Goal: Transaction & Acquisition: Purchase product/service

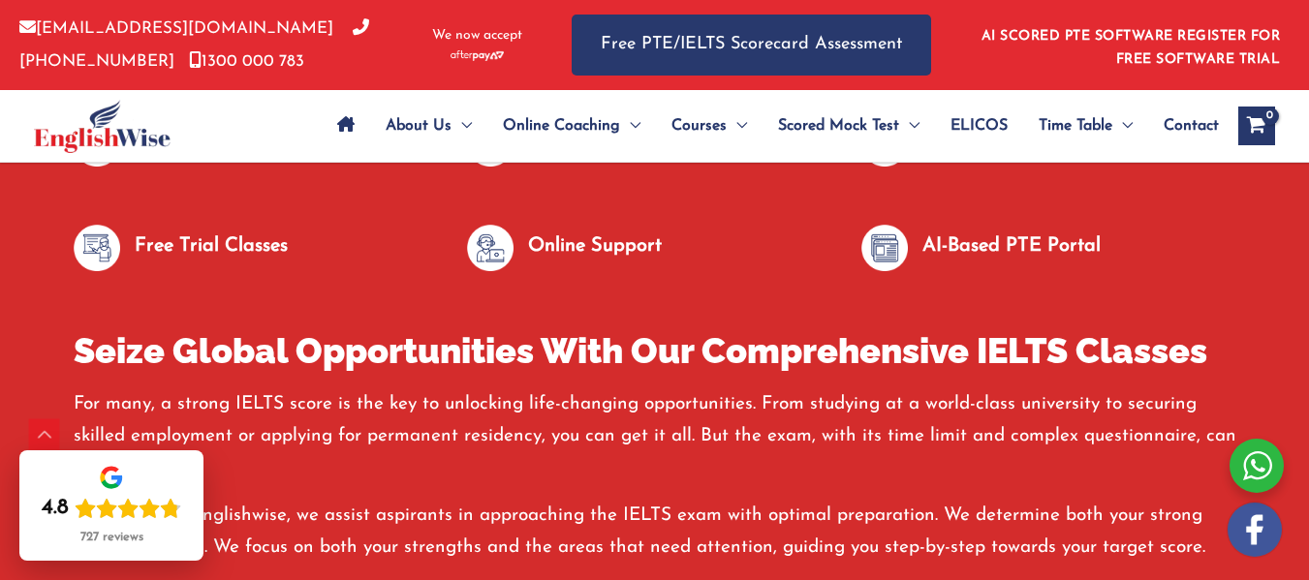
scroll to position [892, 0]
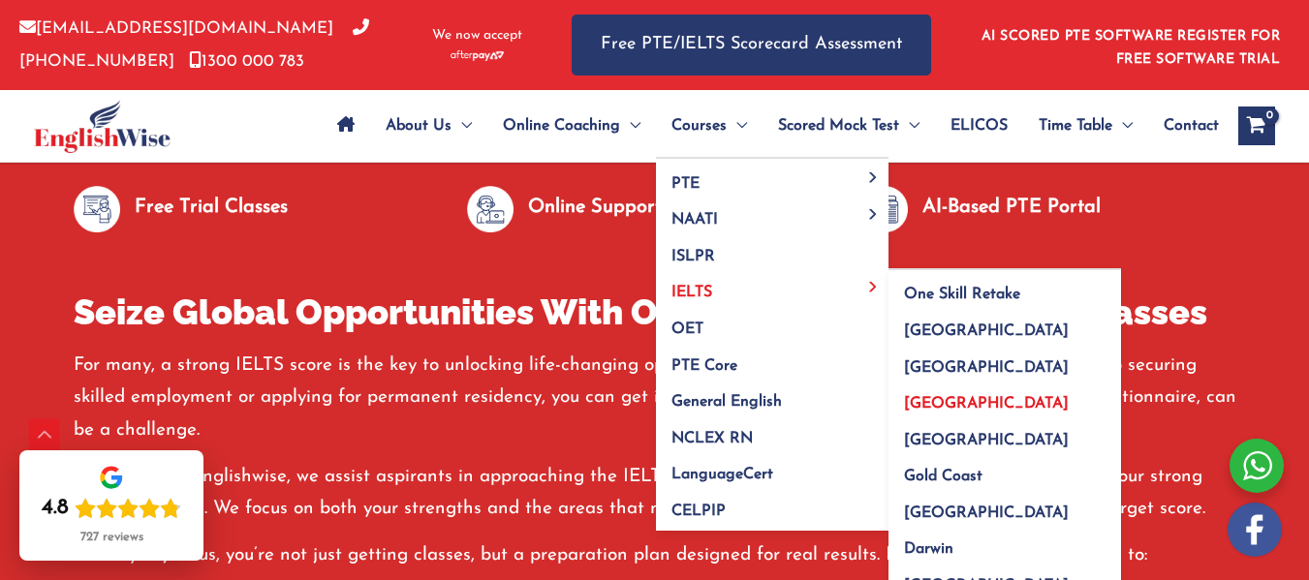
click at [931, 406] on span "[GEOGRAPHIC_DATA]" at bounding box center [986, 404] width 165 height 16
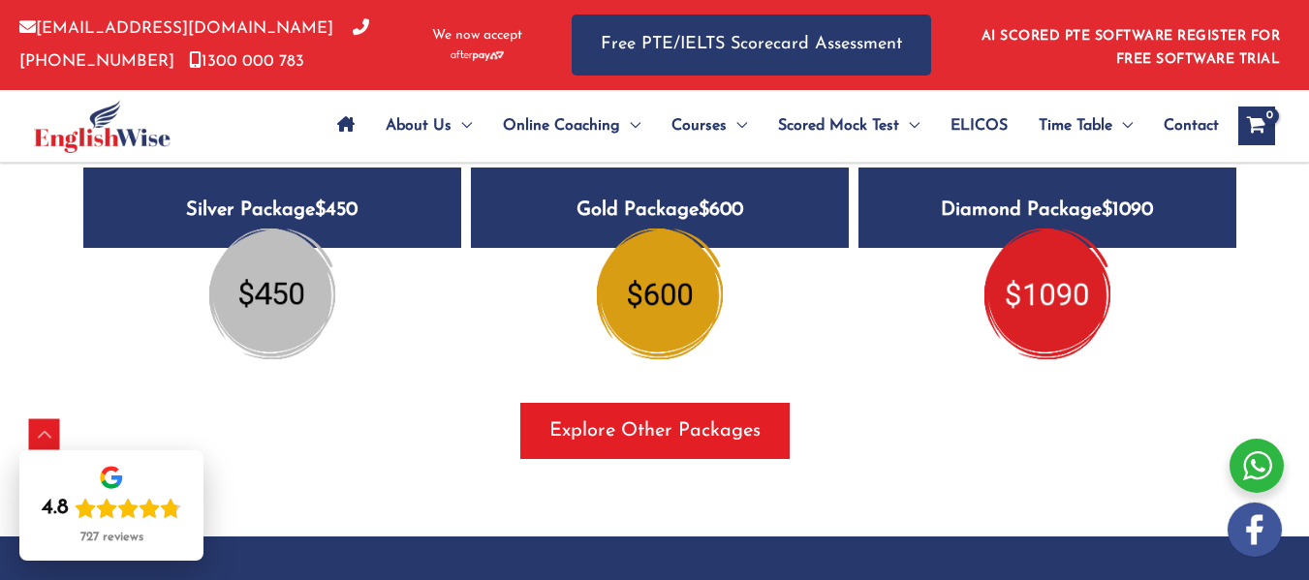
scroll to position [2481, 0]
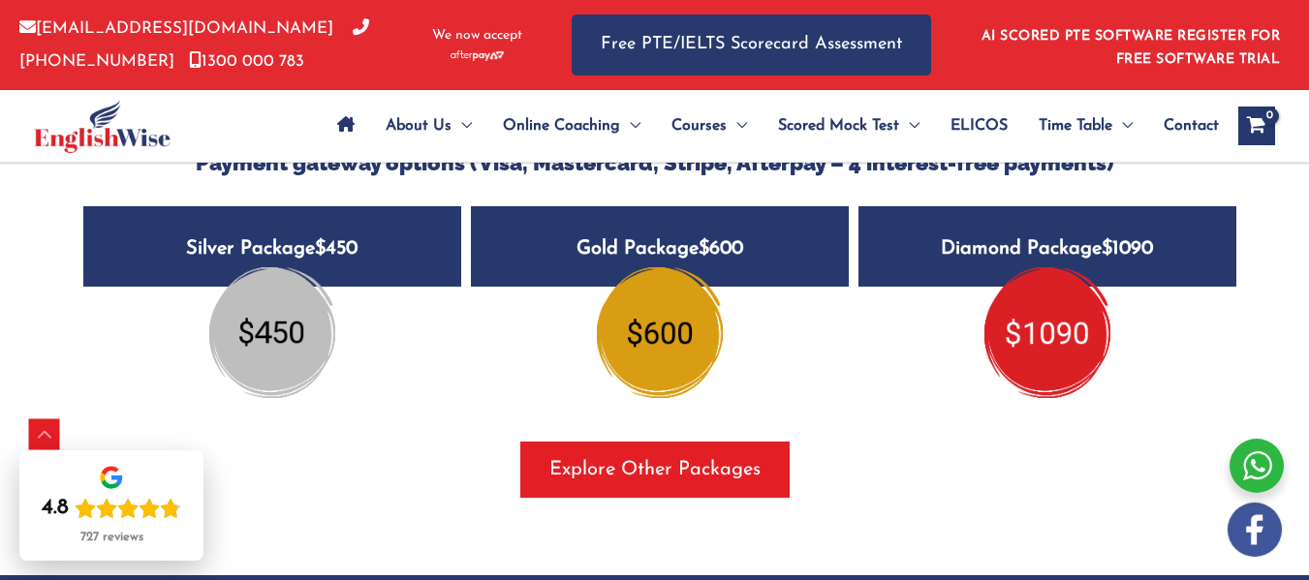
click at [250, 351] on img at bounding box center [272, 332] width 126 height 130
click at [310, 248] on h5 "Silver Package $450" at bounding box center [272, 246] width 378 height 80
click at [303, 255] on h5 "Silver Package $450" at bounding box center [272, 246] width 378 height 80
click at [296, 292] on img at bounding box center [272, 332] width 126 height 130
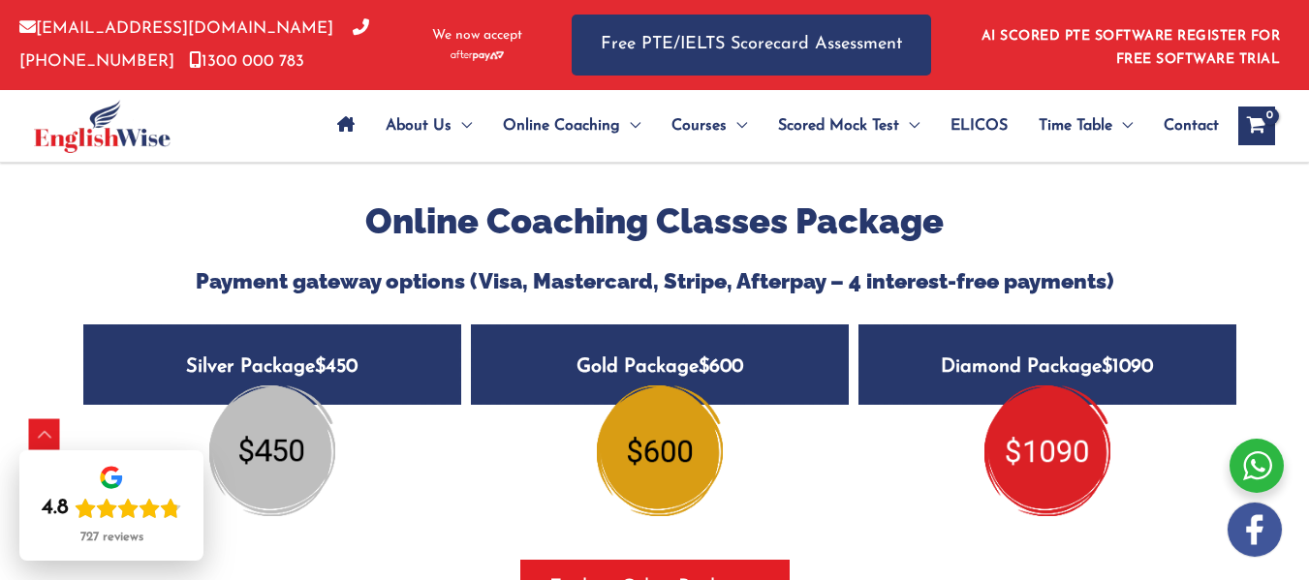
scroll to position [2287, 0]
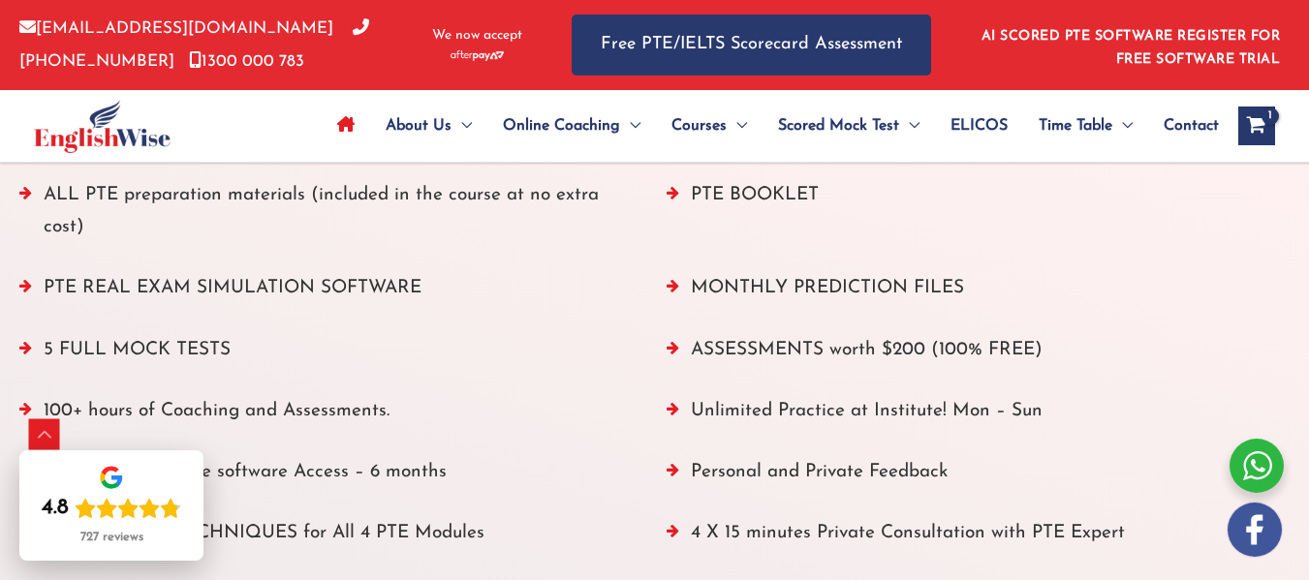
scroll to position [2259, 0]
